Goal: Task Accomplishment & Management: Use online tool/utility

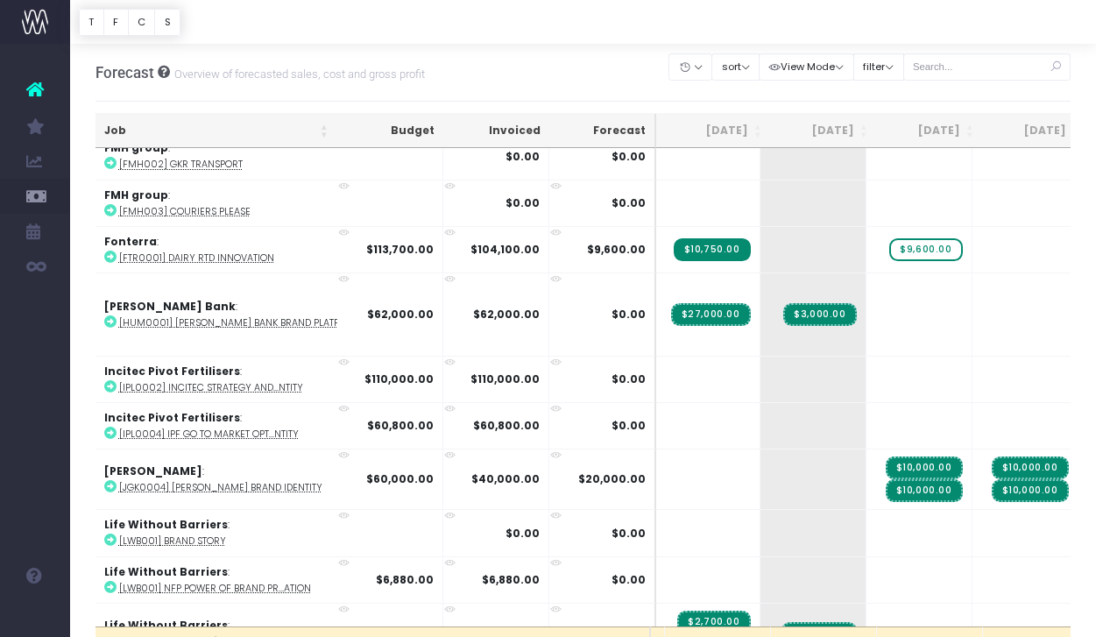
click at [382, 22] on div at bounding box center [583, 22] width 1026 height 44
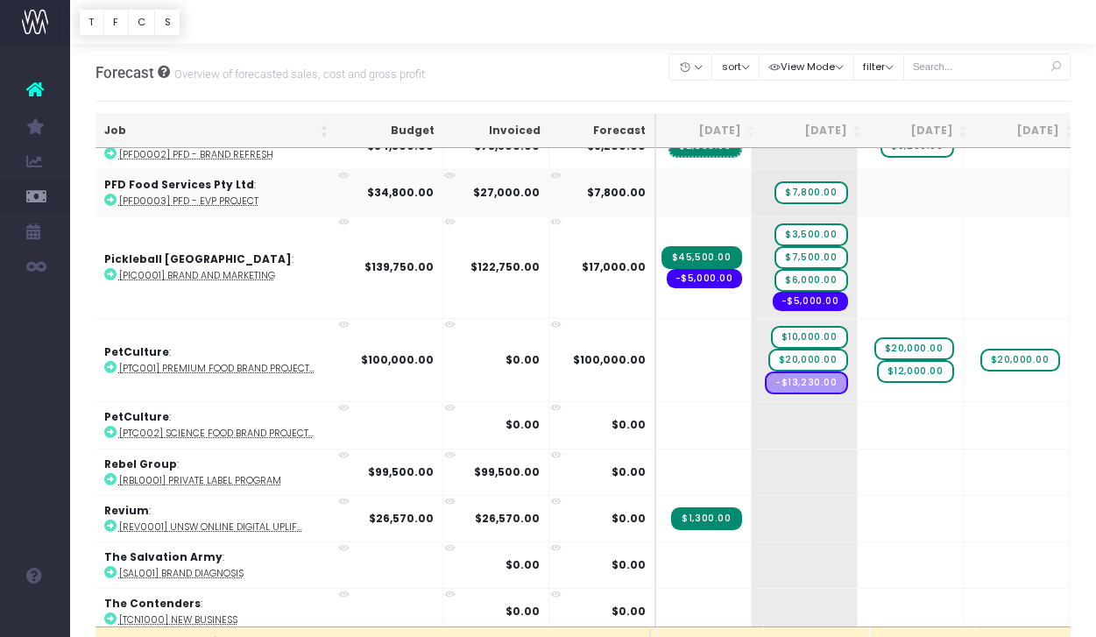
scroll to position [3471, 213]
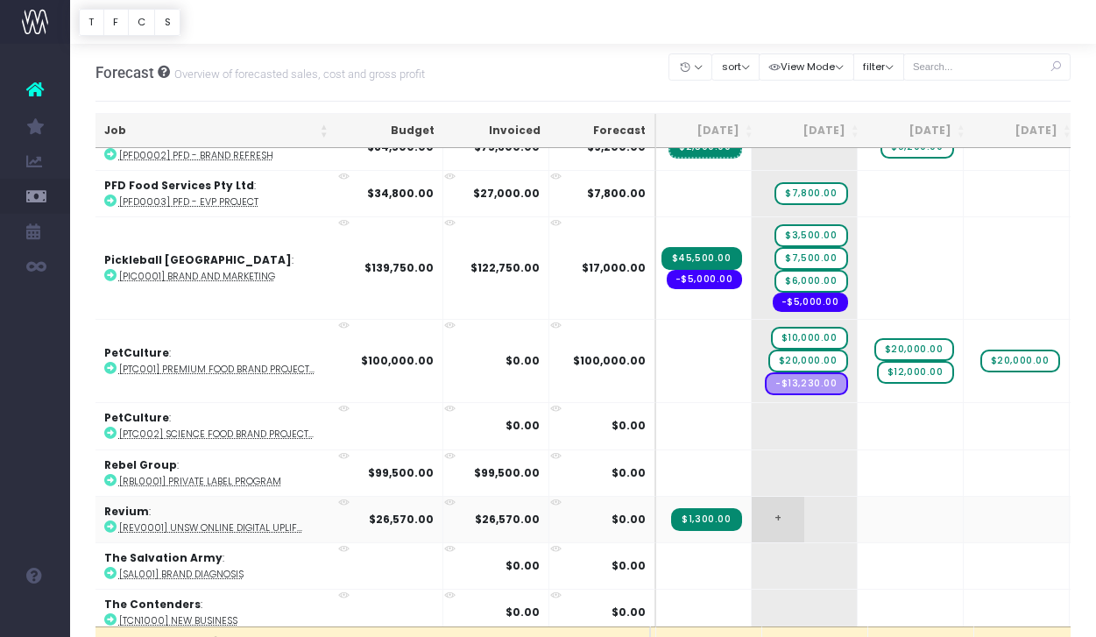
click at [752, 502] on span "+" at bounding box center [778, 520] width 53 height 46
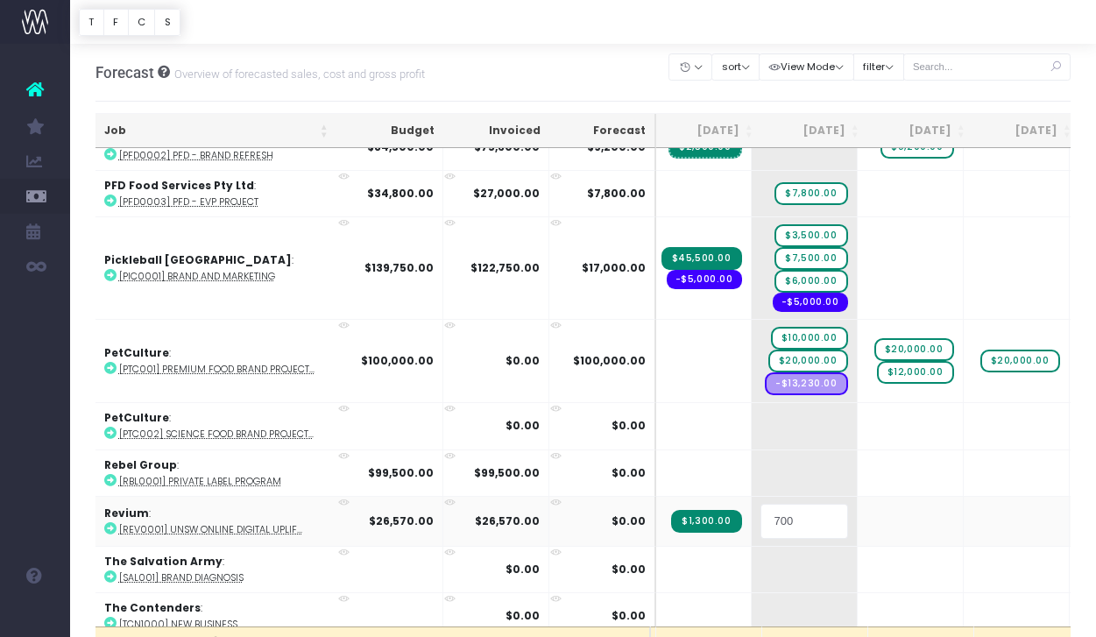
type input "7000"
click at [861, 11] on div at bounding box center [583, 22] width 1026 height 44
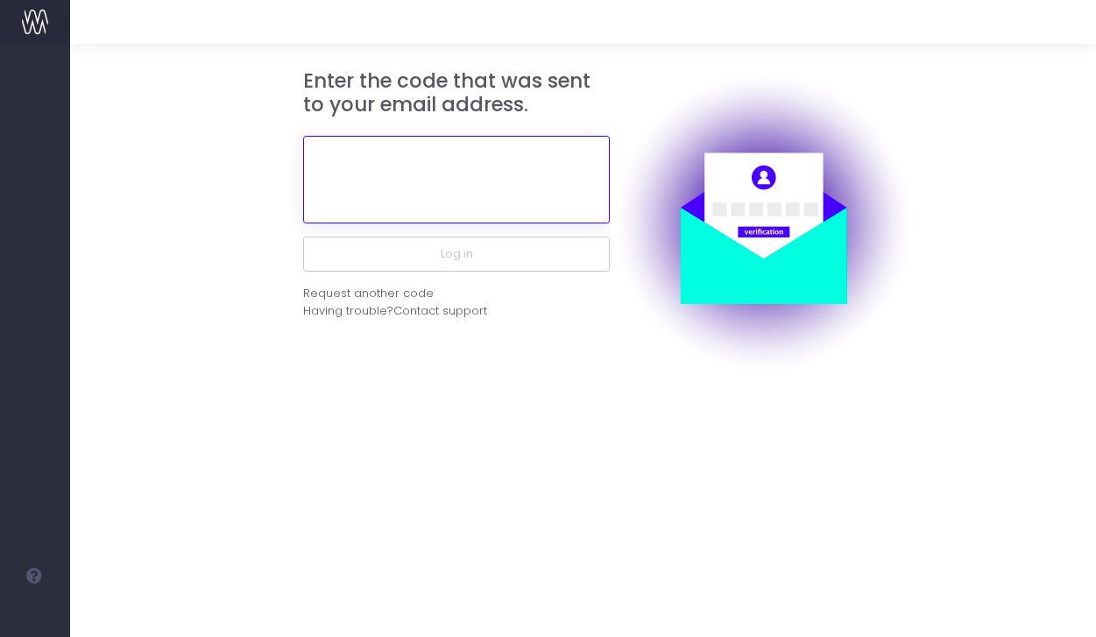
paste input "959712"
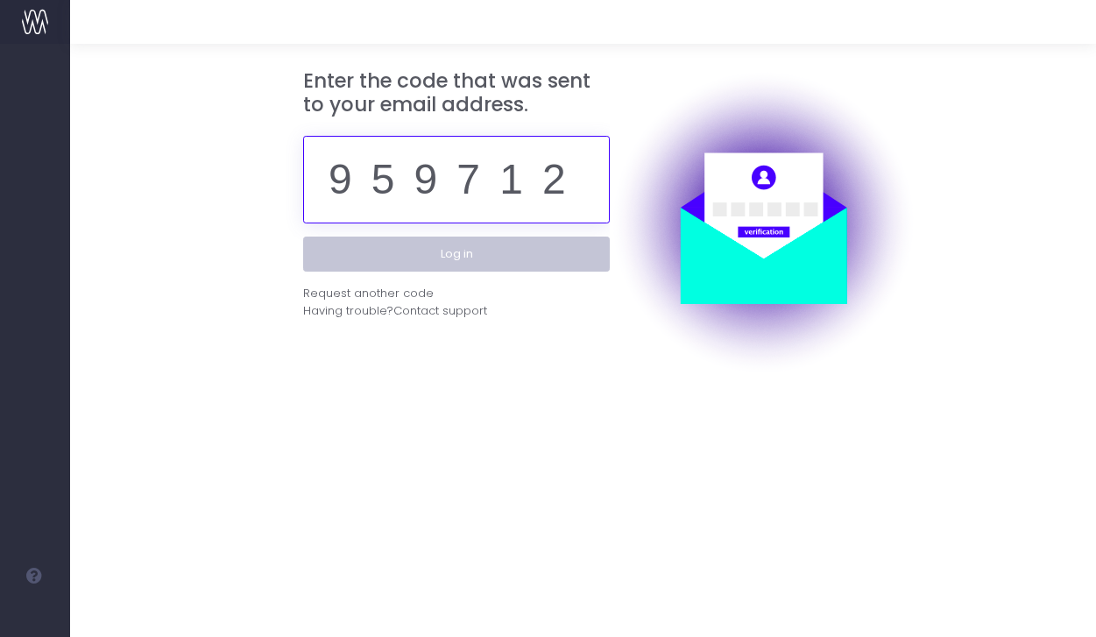
type input "959712"
click at [523, 256] on button "Log in" at bounding box center [456, 254] width 307 height 35
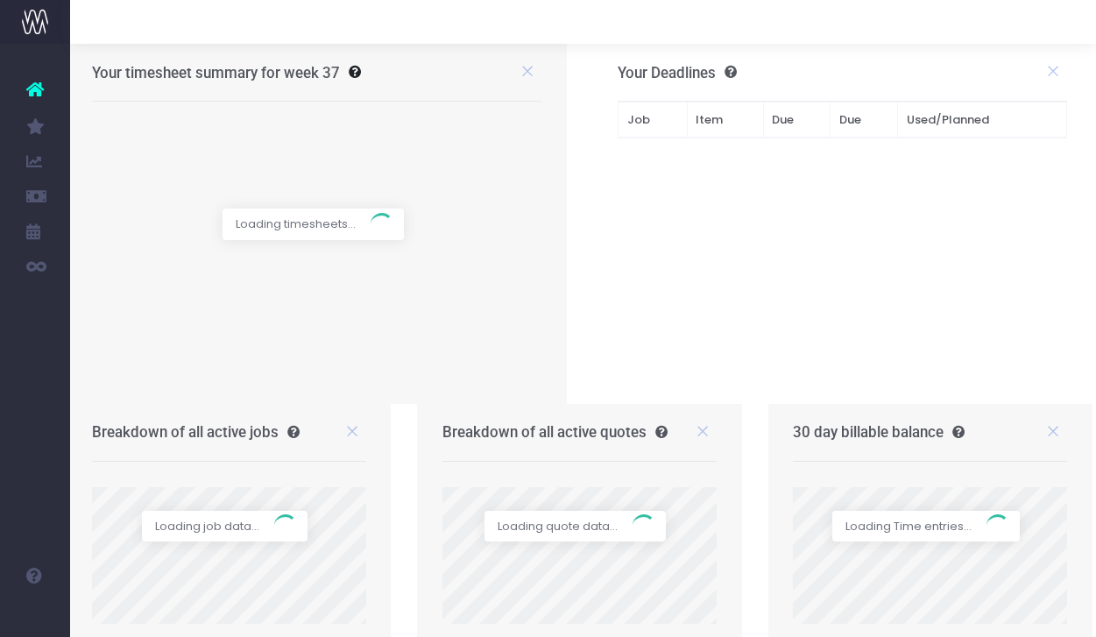
scroll to position [3, 4]
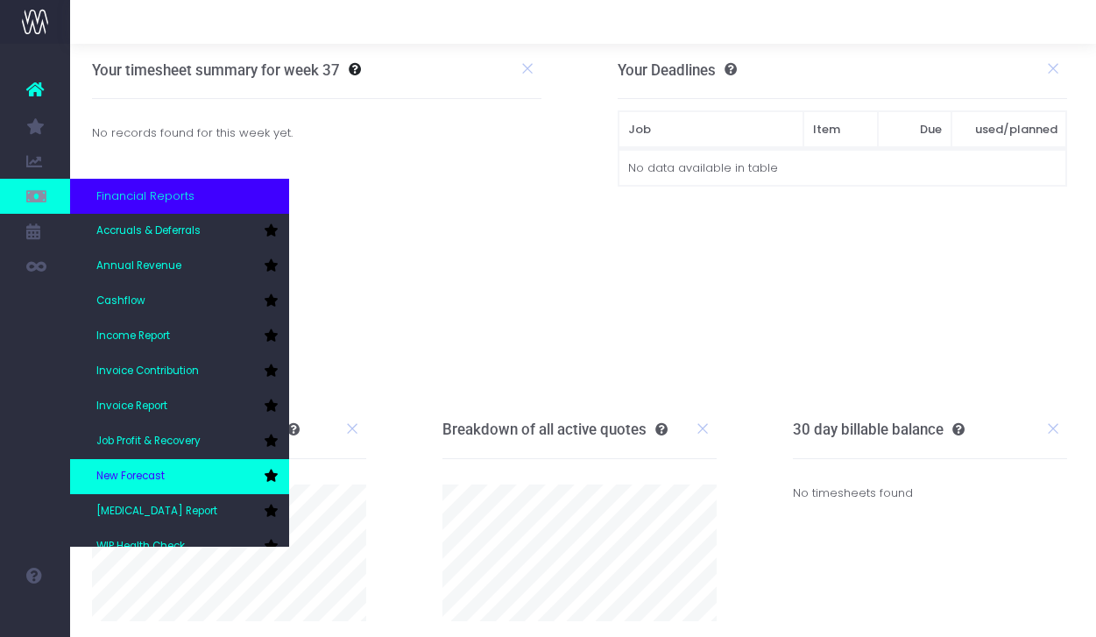
click at [130, 479] on span "New Forecast" at bounding box center [130, 477] width 68 height 16
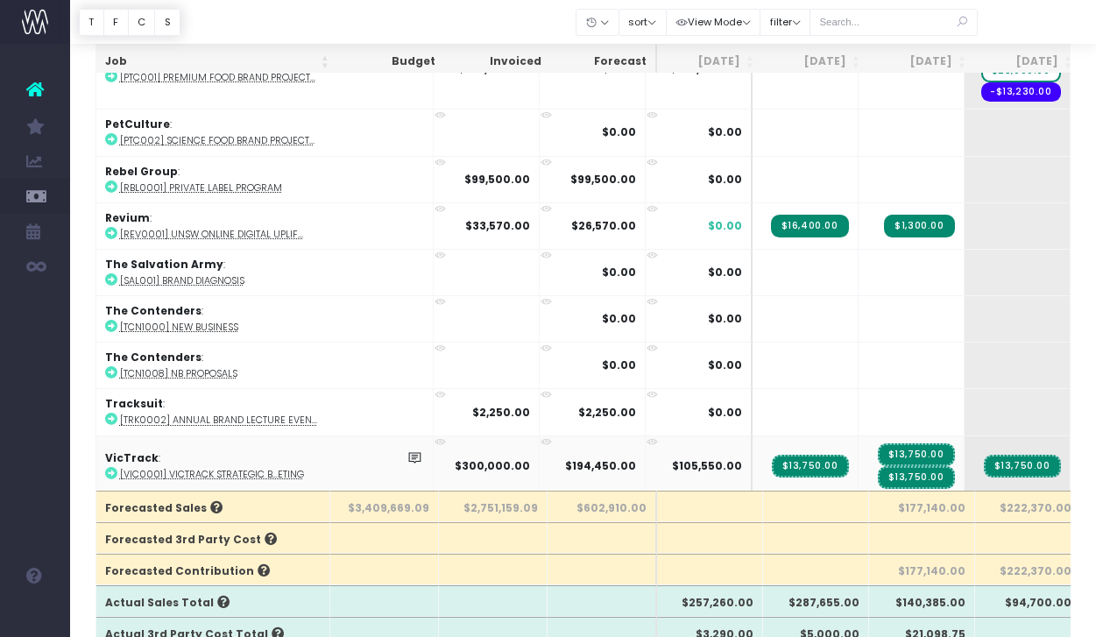
scroll to position [3628, 0]
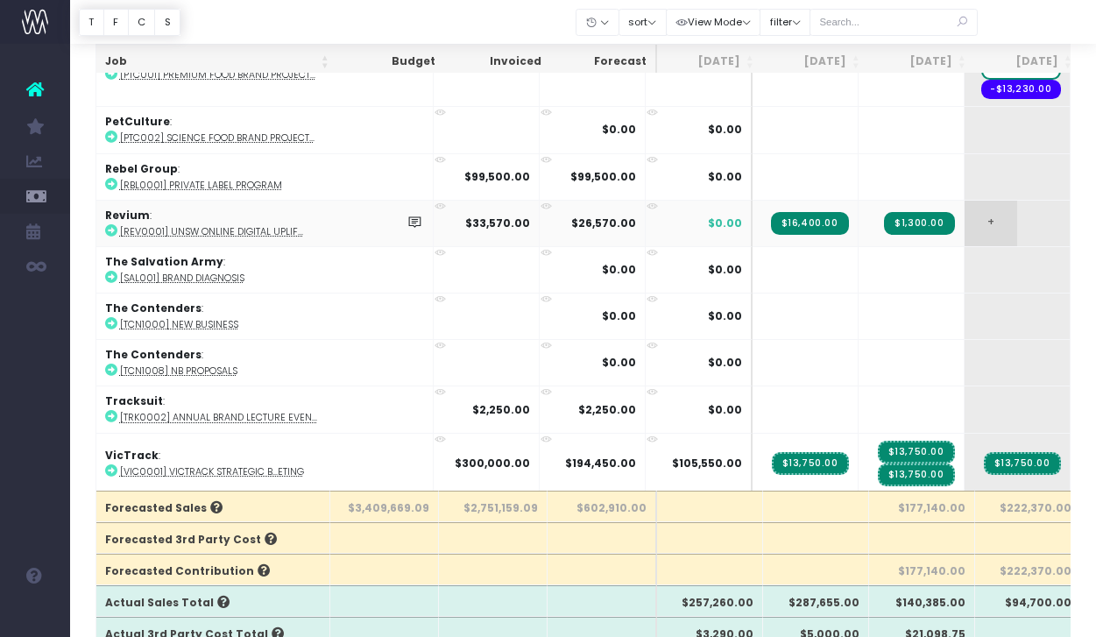
click at [965, 210] on span "+" at bounding box center [991, 224] width 53 height 46
click at [1028, 23] on div at bounding box center [583, 22] width 1026 height 44
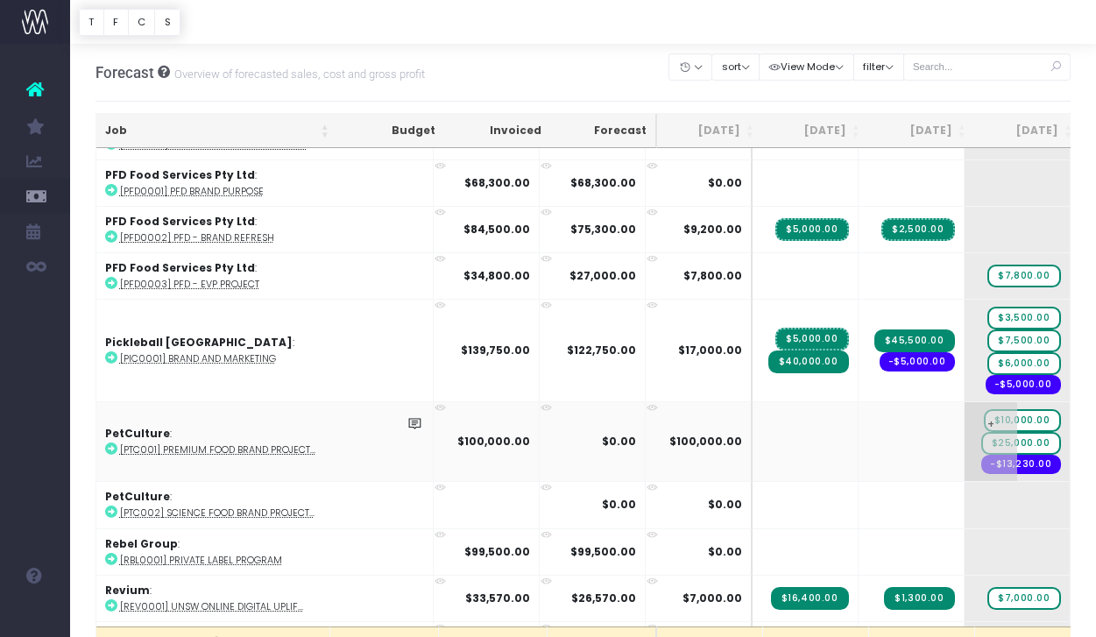
scroll to position [3391, 0]
